Goal: Information Seeking & Learning: Understand process/instructions

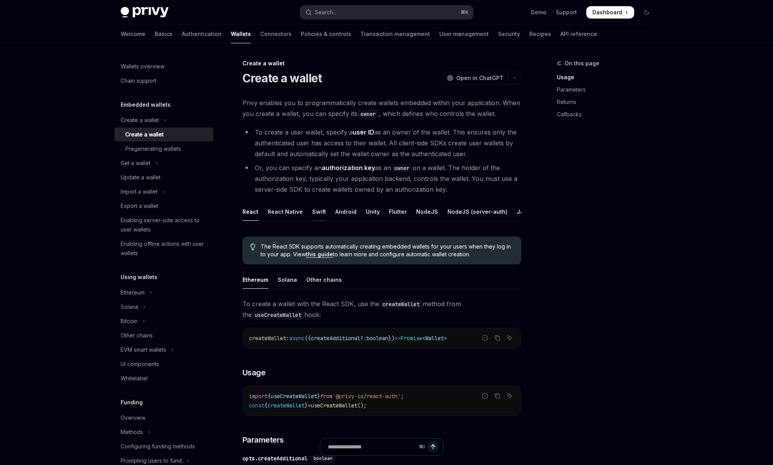
click at [316, 211] on div "Swift" at bounding box center [319, 212] width 14 height 18
type textarea "*"
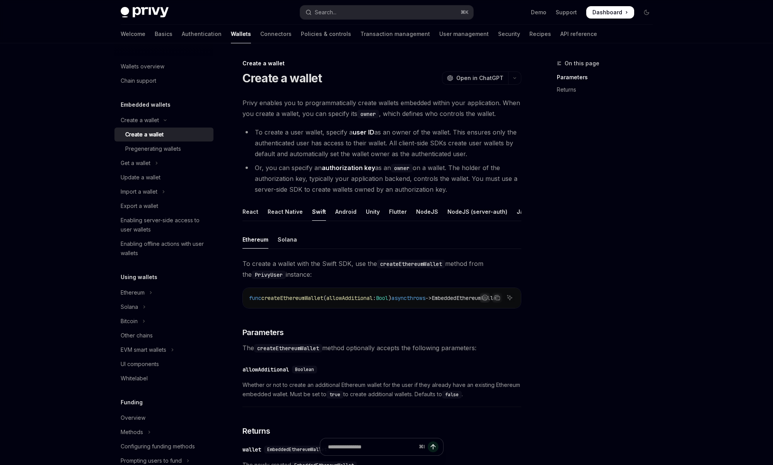
drag, startPoint x: 243, startPoint y: 102, endPoint x: 465, endPoint y: 188, distance: 238.1
click at [465, 188] on div "Privy enables you to programmatically create wallets embedded within your appli…" at bounding box center [382, 289] width 279 height 384
copy div "Privy enables you to programmatically create wallets embedded within your appli…"
